Goal: Book appointment/travel/reservation

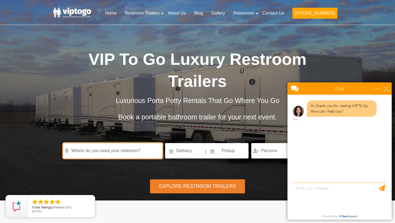
click at [138, 150] on input "text" at bounding box center [112, 150] width 99 height 15
click at [108, 154] on input "text" at bounding box center [112, 150] width 99 height 15
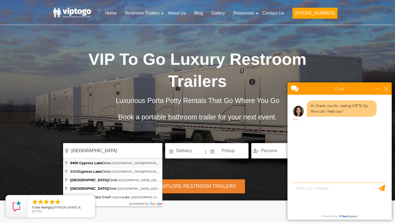
type input "[STREET_ADDRESS][PERSON_NAME]"
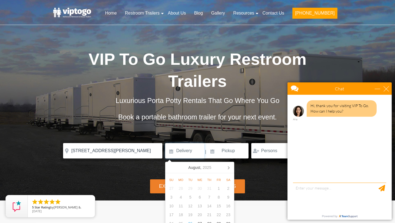
click at [194, 148] on input at bounding box center [184, 150] width 39 height 15
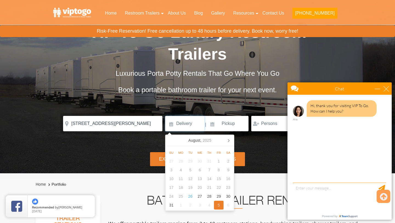
scroll to position [39, 0]
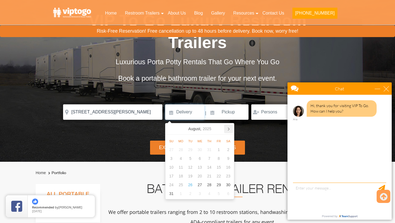
click at [227, 129] on icon at bounding box center [228, 128] width 9 height 9
click at [217, 179] on div "24" at bounding box center [219, 175] width 10 height 9
type input "[DATE]"
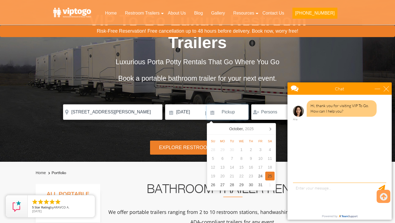
click at [270, 177] on div "25" at bounding box center [270, 175] width 10 height 9
type input "[DATE]"
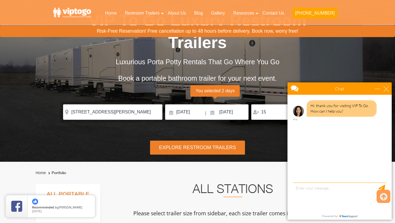
click at [387, 84] on div "Chat" at bounding box center [339, 88] width 104 height 12
click at [387, 90] on div "close" at bounding box center [385, 88] width 5 height 5
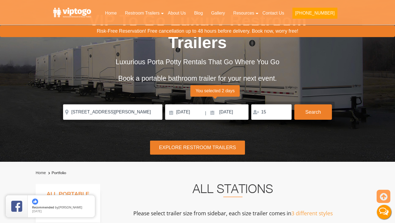
scroll to position [0, 0]
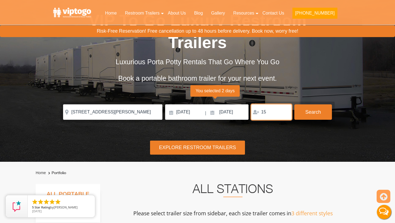
click at [276, 111] on input "15" at bounding box center [271, 111] width 40 height 15
click at [285, 111] on input "16" at bounding box center [271, 111] width 40 height 15
click at [285, 111] on input "17" at bounding box center [271, 111] width 40 height 15
click at [285, 111] on input "18" at bounding box center [271, 111] width 40 height 15
click at [285, 111] on input "19" at bounding box center [271, 111] width 40 height 15
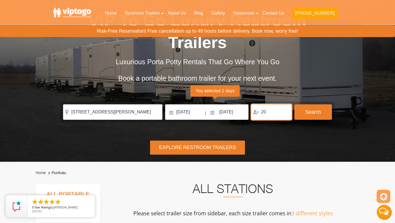
click at [285, 111] on input "20" at bounding box center [271, 111] width 40 height 15
click at [285, 111] on input "21" at bounding box center [271, 111] width 40 height 15
click at [285, 111] on input "184" at bounding box center [271, 111] width 40 height 15
type input "1"
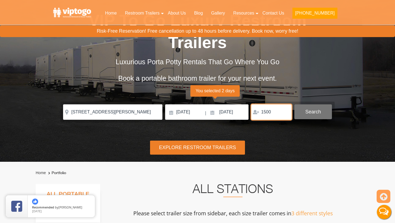
type input "1500"
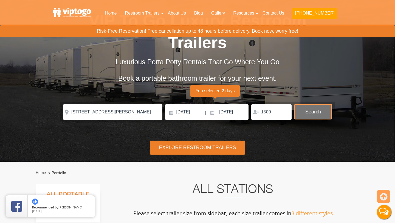
click at [320, 112] on button "Search" at bounding box center [313, 111] width 38 height 15
